Goal: Transaction & Acquisition: Subscribe to service/newsletter

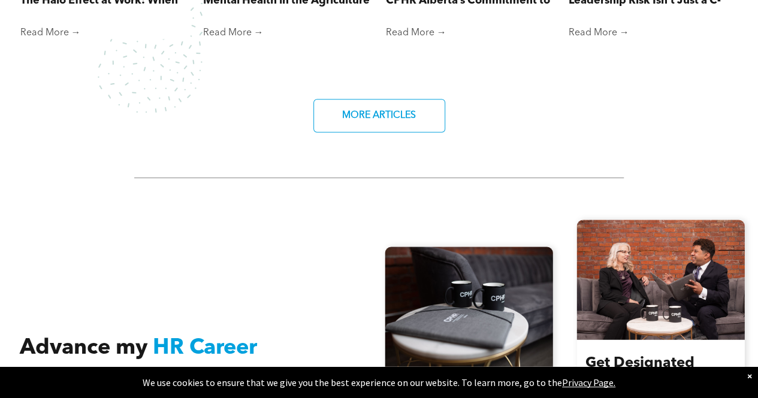
scroll to position [1392, 0]
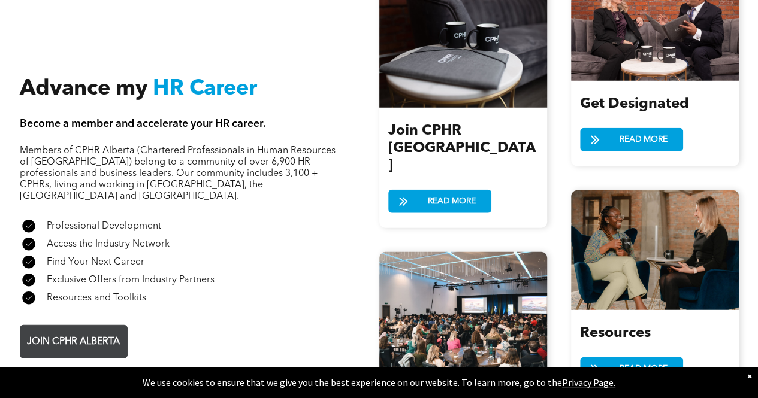
click at [65, 331] on span "JOIN CPHR ALBERTA" at bounding box center [73, 342] width 101 height 23
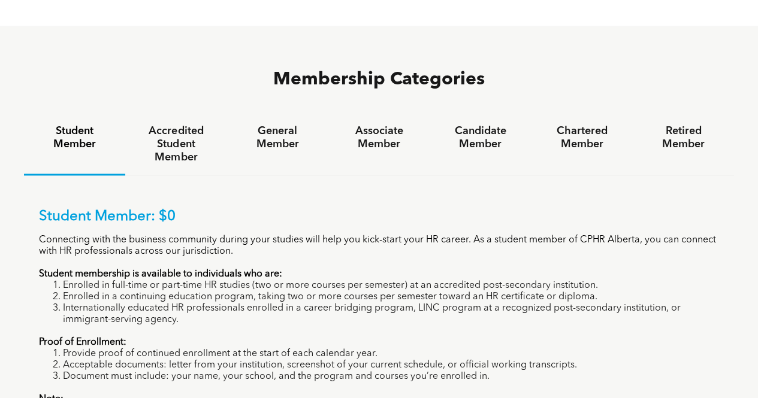
scroll to position [753, 0]
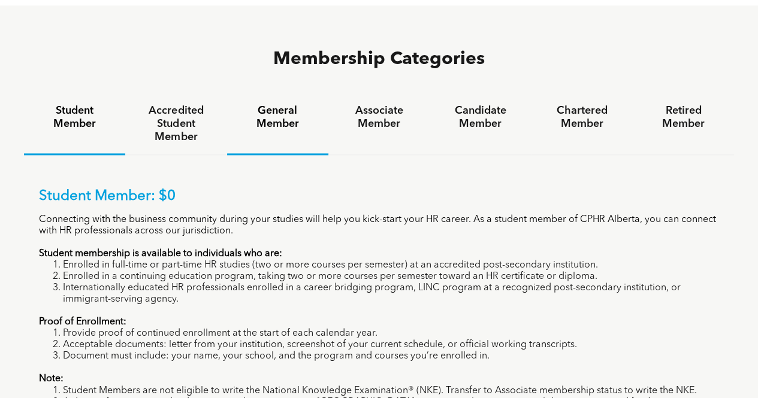
click at [282, 104] on h4 "General Member" at bounding box center [278, 117] width 80 height 26
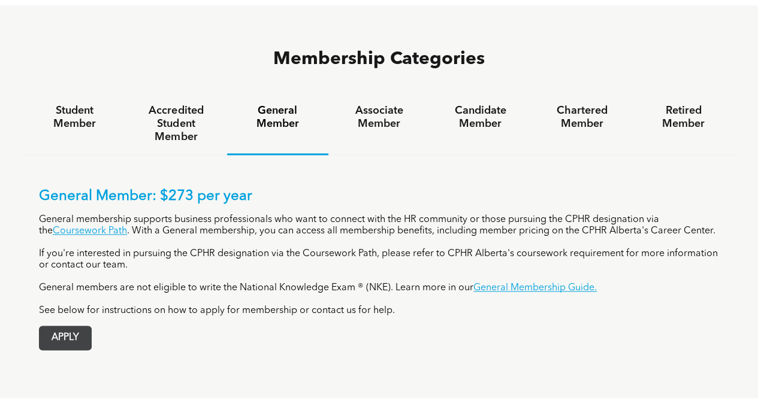
click at [75, 327] on span "APPLY" at bounding box center [66, 338] width 52 height 23
